Goal: Task Accomplishment & Management: Complete application form

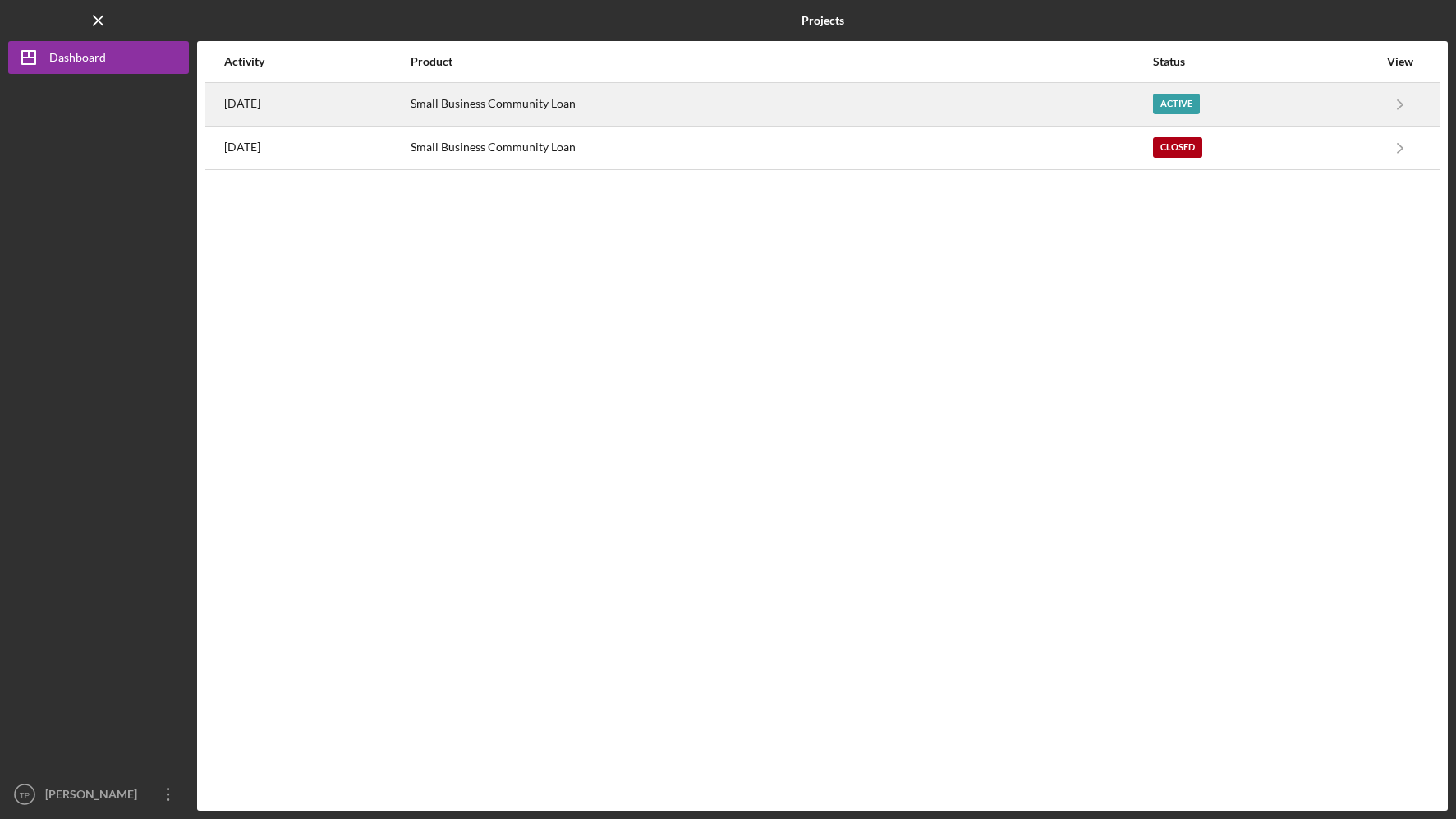
click at [896, 106] on div "Small Business Community Loan" at bounding box center [780, 105] width 741 height 42
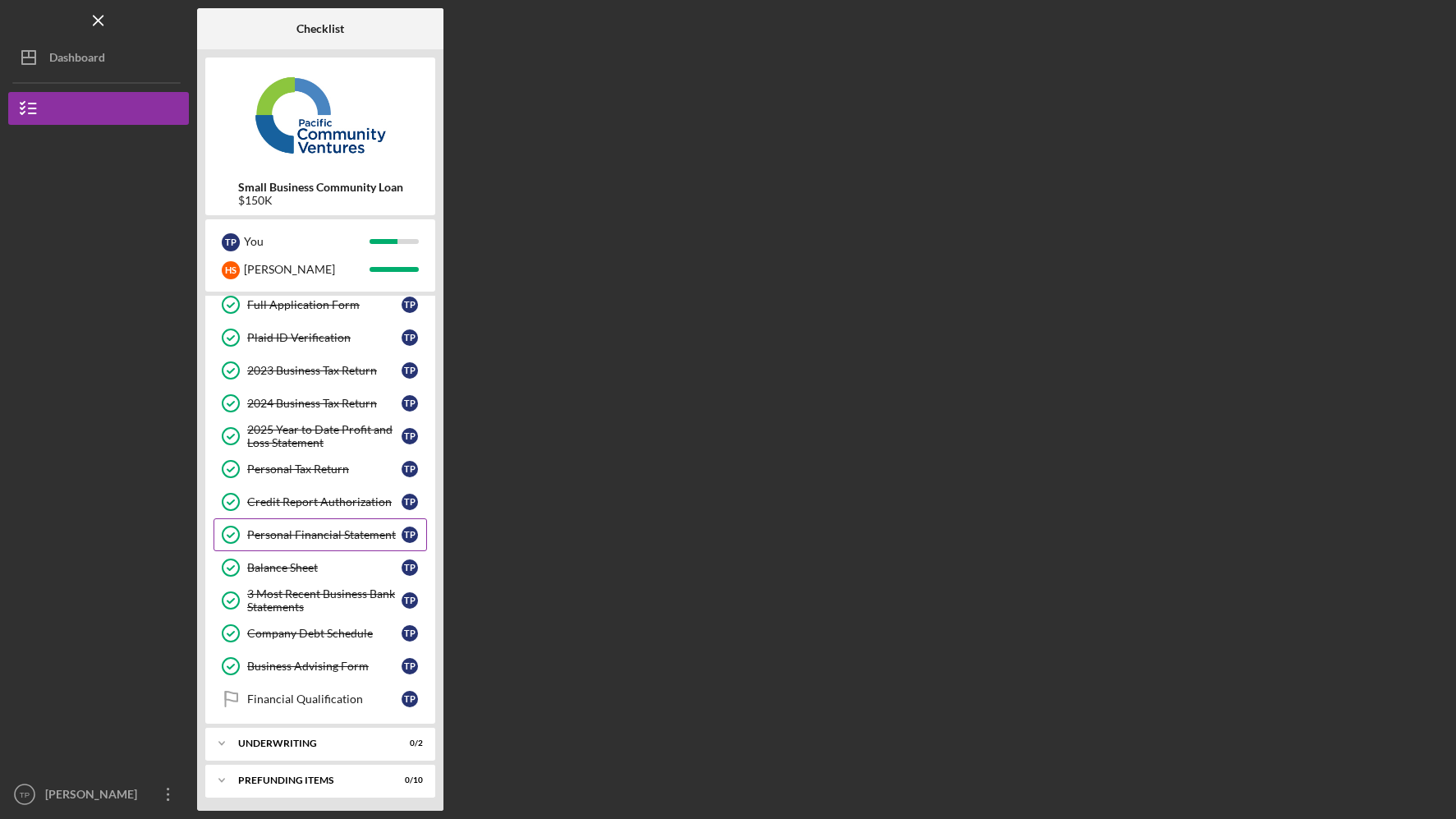
scroll to position [81, 0]
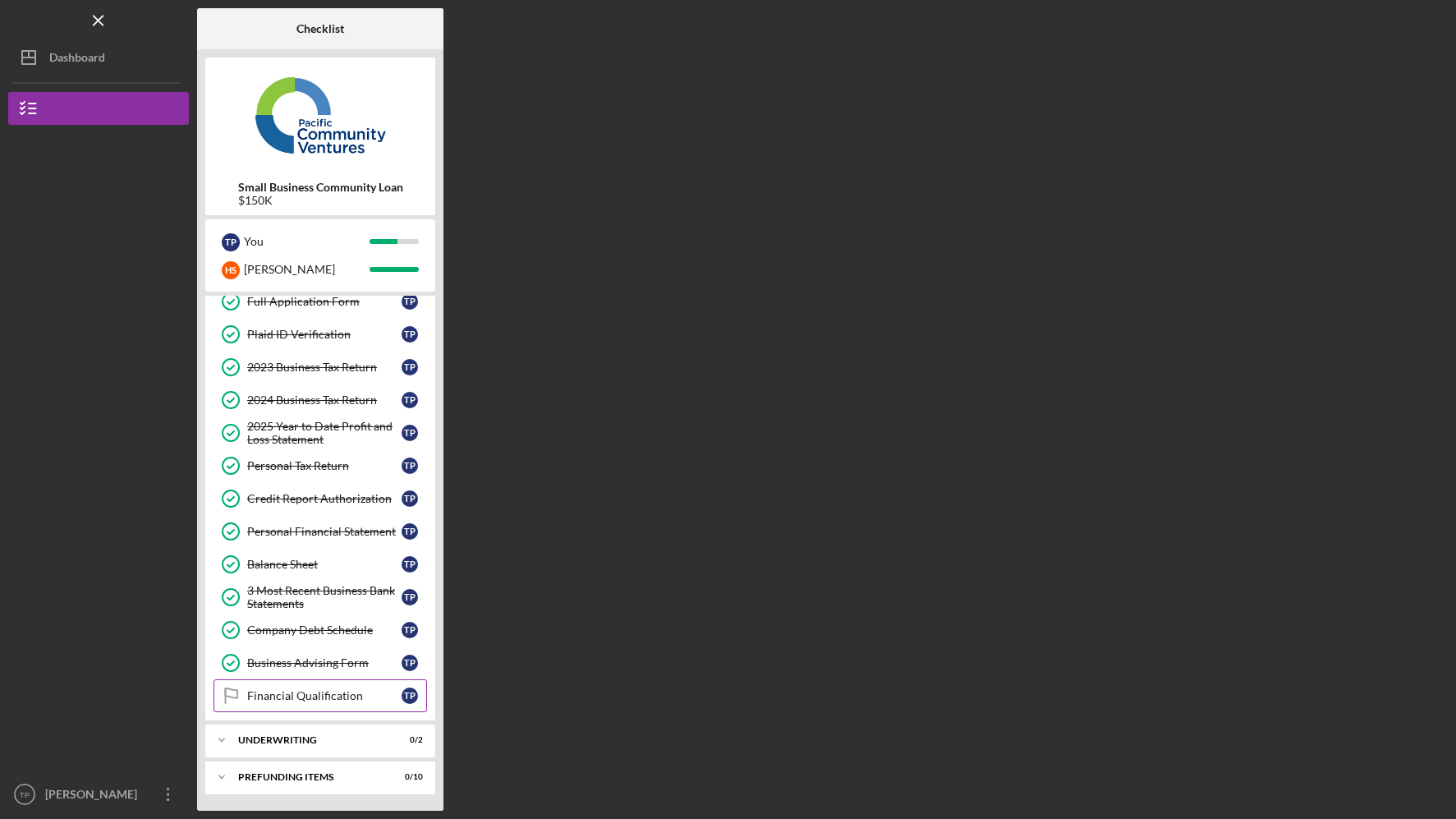
click at [272, 692] on div "Financial Qualification" at bounding box center [324, 695] width 154 height 13
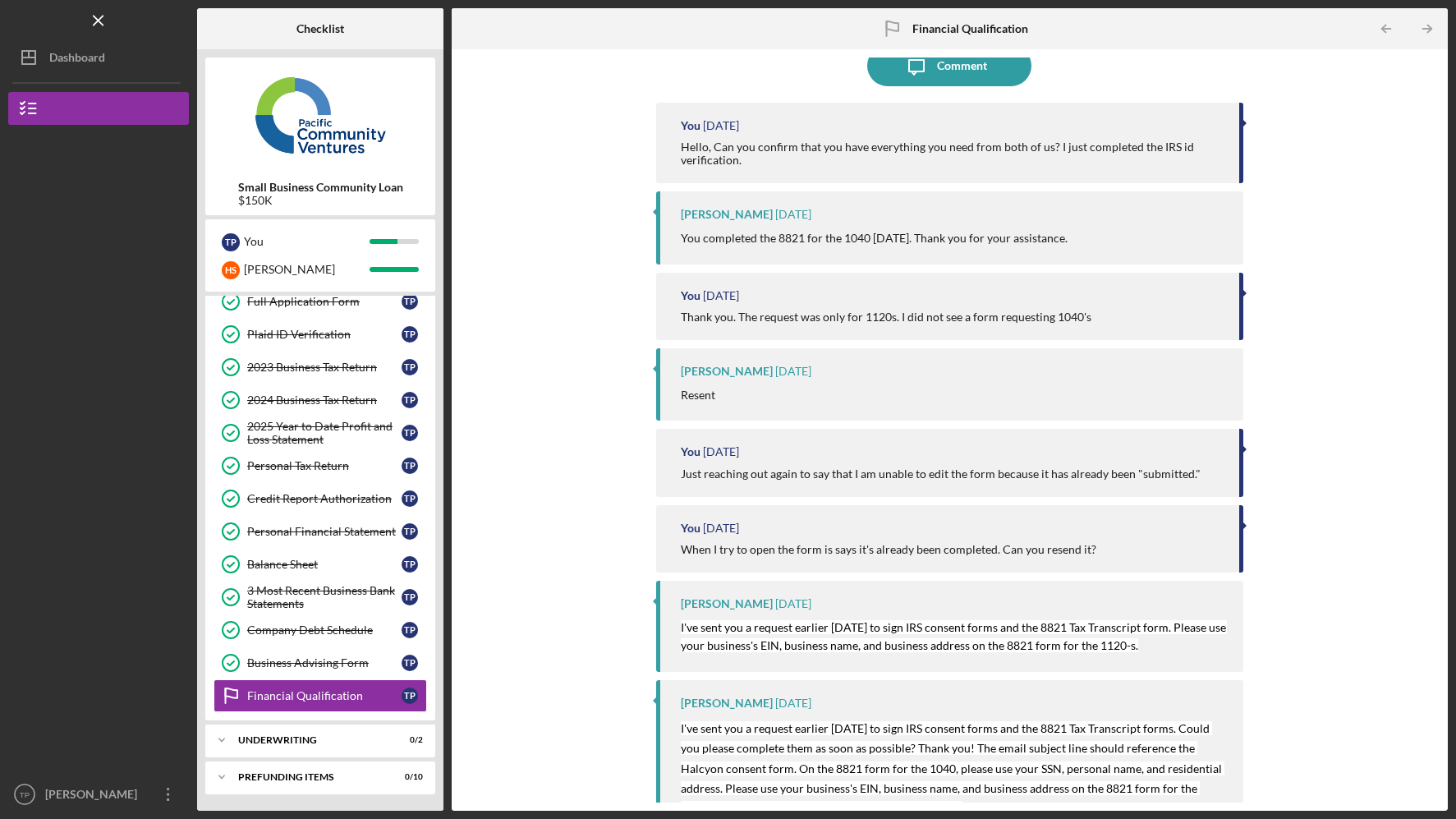
scroll to position [34, 0]
